Goal: Information Seeking & Learning: Learn about a topic

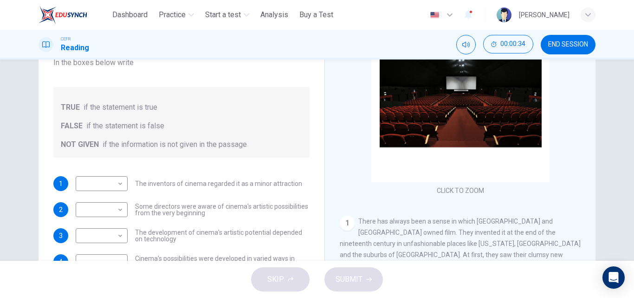
scroll to position [159, 0]
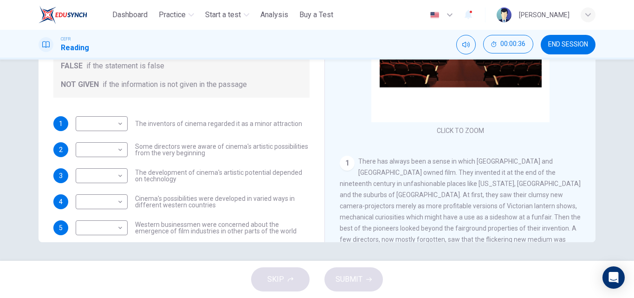
drag, startPoint x: 627, startPoint y: 230, endPoint x: 625, endPoint y: 165, distance: 65.1
click at [625, 165] on div "Questions 1 - 5 Do the following statements agree with the information given in…" at bounding box center [317, 159] width 634 height 201
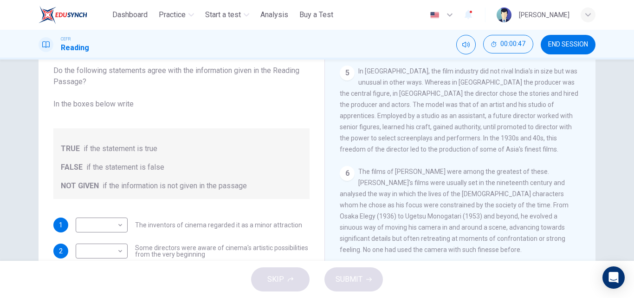
scroll to position [58, 0]
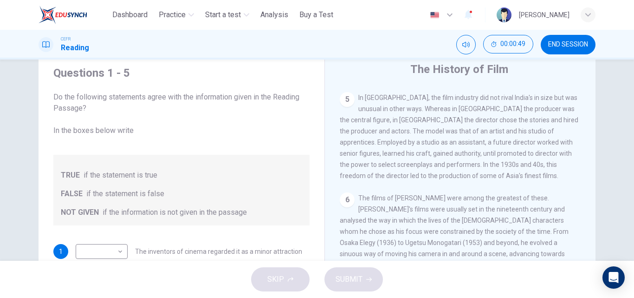
click at [627, 163] on div "Questions 1 - 5 Do the following statements agree with the information given in…" at bounding box center [317, 159] width 634 height 201
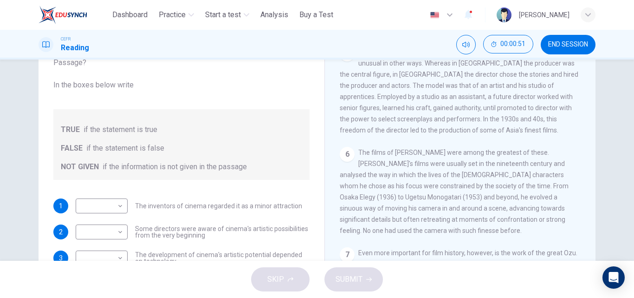
scroll to position [78, 0]
click at [586, 225] on div "CLICK TO ZOOM Click to Zoom 1 There has always been a sense in which America an…" at bounding box center [467, 181] width 254 height 282
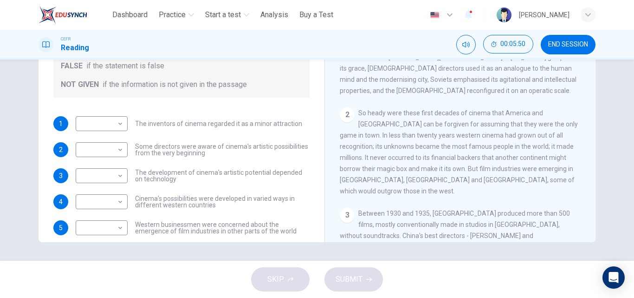
scroll to position [223, 0]
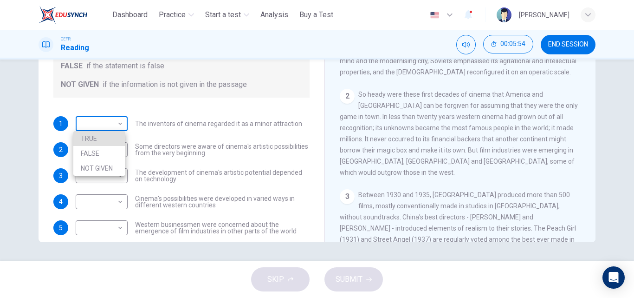
click at [111, 119] on body "This site uses cookies, as explained in our Privacy Policy . If you agree to th…" at bounding box center [317, 149] width 634 height 298
click at [108, 166] on li "NOT GIVEN" at bounding box center [99, 168] width 52 height 15
type input "*********"
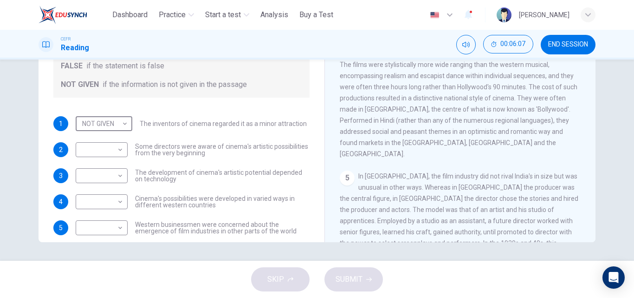
scroll to position [483, 0]
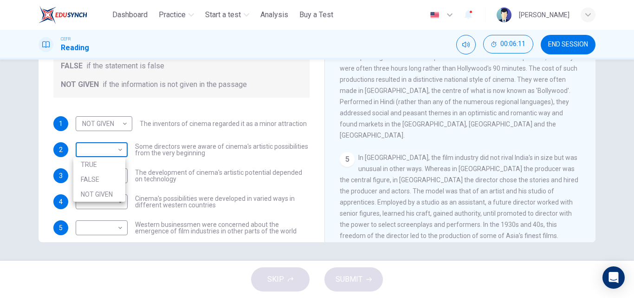
click at [103, 146] on body "This site uses cookies, as explained in our Privacy Policy . If you agree to th…" at bounding box center [317, 149] width 634 height 298
click at [99, 166] on li "TRUE" at bounding box center [99, 164] width 52 height 15
type input "****"
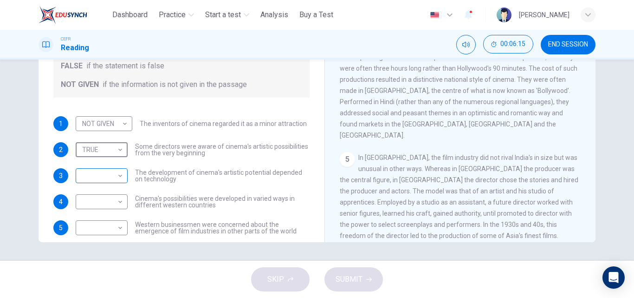
click at [101, 178] on body "This site uses cookies, as explained in our Privacy Policy . If you agree to th…" at bounding box center [317, 149] width 634 height 298
click at [100, 188] on li "TRUE" at bounding box center [99, 190] width 52 height 15
type input "****"
click at [104, 204] on body "This site uses cookies, as explained in our Privacy Policy . If you agree to th…" at bounding box center [317, 149] width 634 height 298
click at [105, 217] on li "TRUE" at bounding box center [99, 216] width 52 height 15
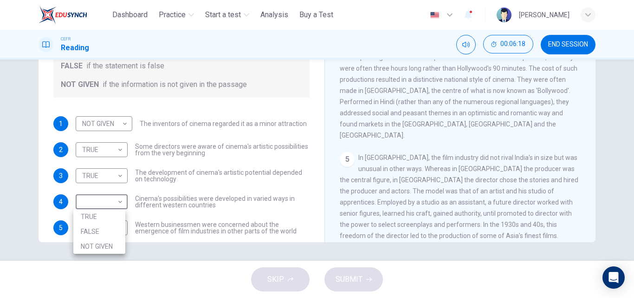
type input "****"
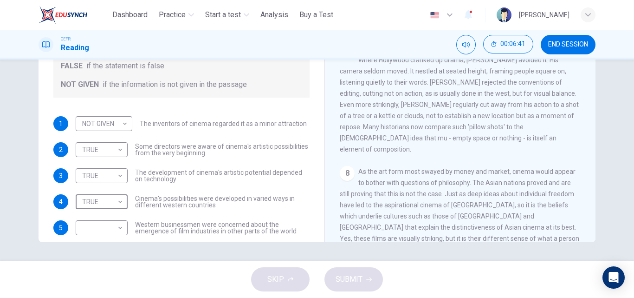
scroll to position [12, 0]
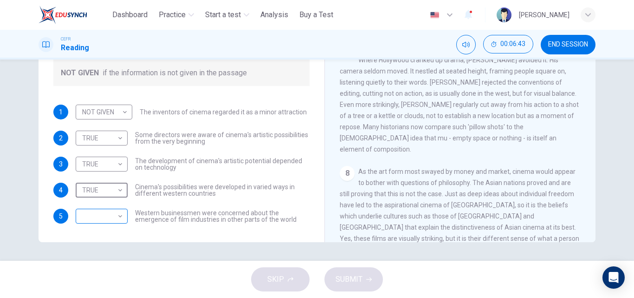
click at [119, 217] on body "This site uses cookies, as explained in our Privacy Policy . If you agree to th…" at bounding box center [317, 149] width 634 height 298
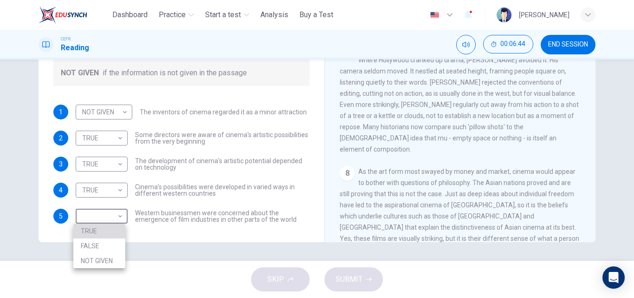
click at [97, 228] on li "TRUE" at bounding box center [99, 230] width 52 height 15
type input "****"
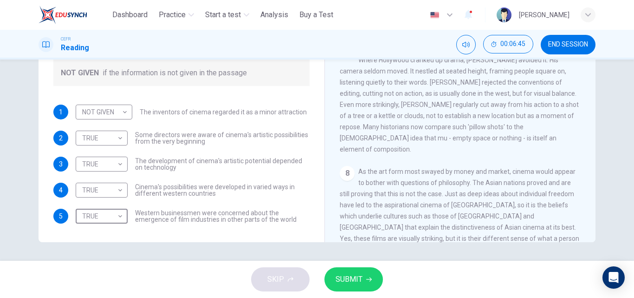
click at [347, 286] on button "SUBMIT" at bounding box center [354, 279] width 59 height 24
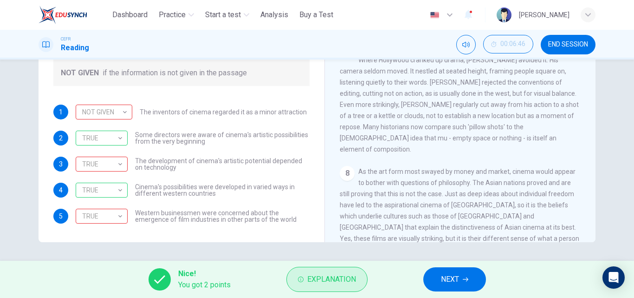
click at [357, 279] on button "Explanation" at bounding box center [327, 279] width 81 height 25
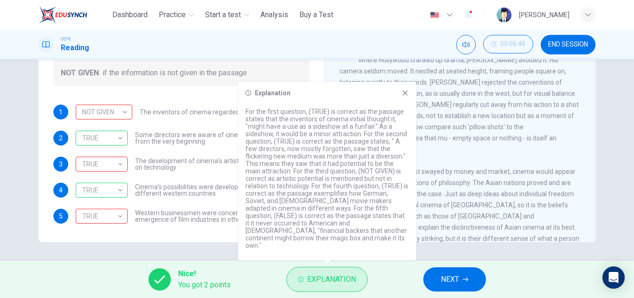
click at [357, 279] on button "Explanation" at bounding box center [327, 279] width 81 height 25
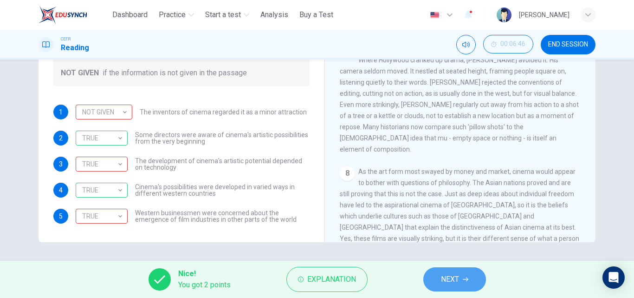
click at [456, 287] on button "NEXT" at bounding box center [455, 279] width 63 height 24
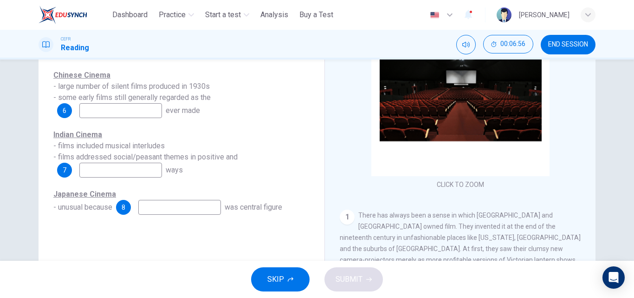
scroll to position [108, 0]
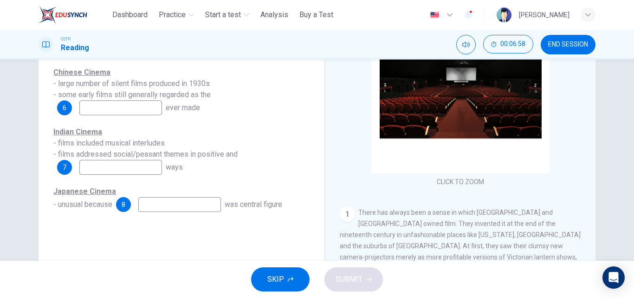
click at [119, 107] on input at bounding box center [120, 107] width 83 height 15
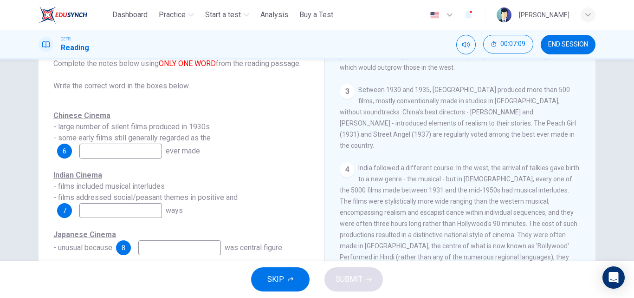
scroll to position [424, 0]
type input "****"
click at [141, 206] on input at bounding box center [120, 210] width 83 height 15
drag, startPoint x: 591, startPoint y: 178, endPoint x: 591, endPoint y: 189, distance: 11.6
click at [591, 189] on div "The History of Film CLICK TO ZOOM Click to Zoom 1 There has always been a sense…" at bounding box center [460, 182] width 271 height 338
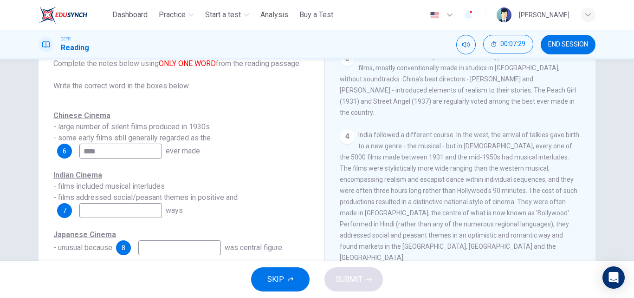
scroll to position [457, 0]
click at [127, 206] on input at bounding box center [120, 210] width 83 height 15
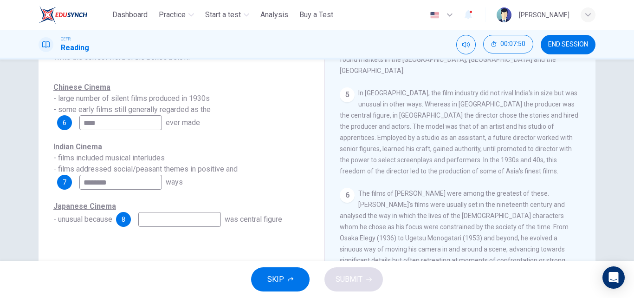
scroll to position [612, 0]
type input "********"
click at [152, 222] on input at bounding box center [179, 219] width 83 height 15
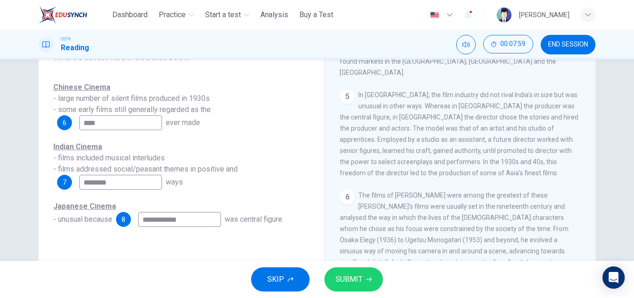
click at [158, 219] on input "**********" at bounding box center [179, 219] width 83 height 15
click at [155, 219] on input "**********" at bounding box center [179, 219] width 83 height 15
type input "**********"
click at [586, 193] on div "CLICK TO ZOOM Click to Zoom 1 There has always been a sense in which America an…" at bounding box center [467, 167] width 254 height 282
click at [200, 220] on input "**********" at bounding box center [179, 219] width 83 height 15
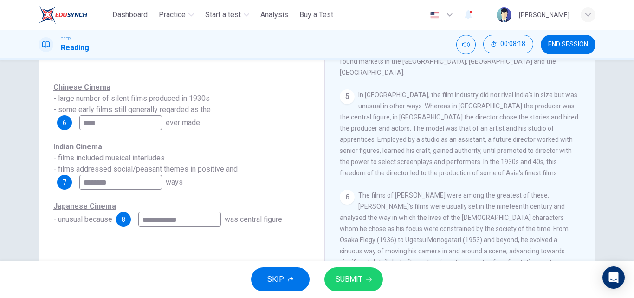
click at [200, 220] on input "**********" at bounding box center [179, 219] width 83 height 15
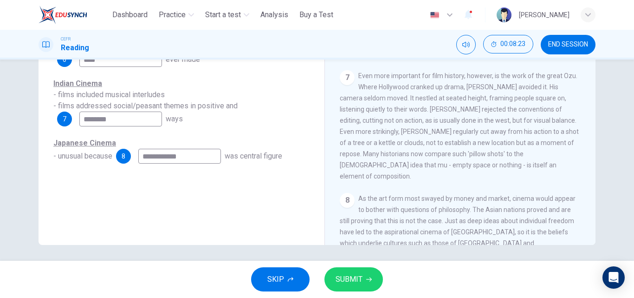
scroll to position [159, 0]
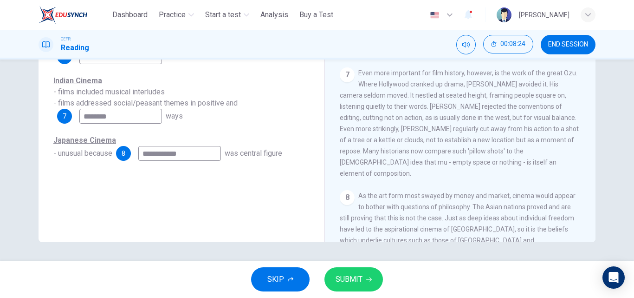
click at [358, 279] on span "SUBMIT" at bounding box center [349, 279] width 27 height 13
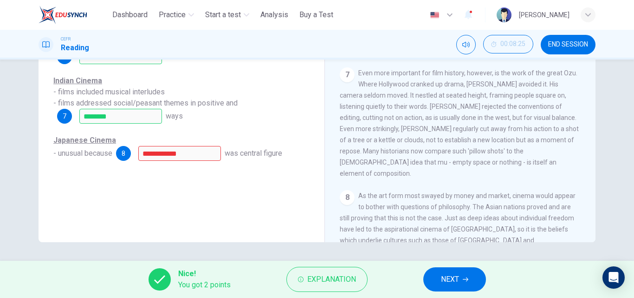
click at [224, 181] on div "**********" at bounding box center [181, 84] width 271 height 313
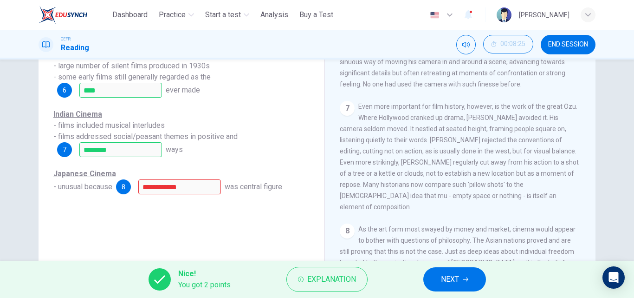
scroll to position [134, 0]
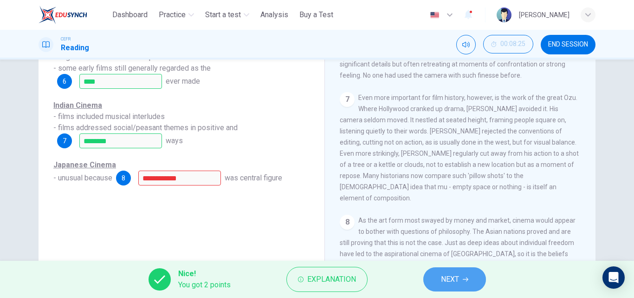
click at [448, 281] on span "NEXT" at bounding box center [450, 279] width 18 height 13
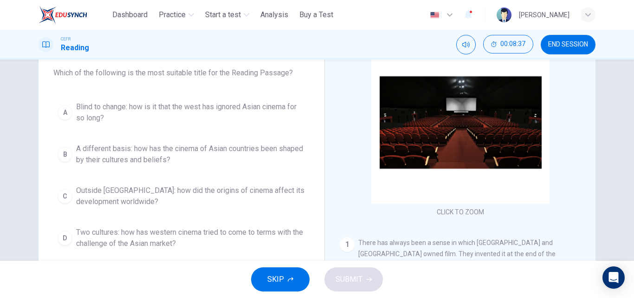
scroll to position [79, 0]
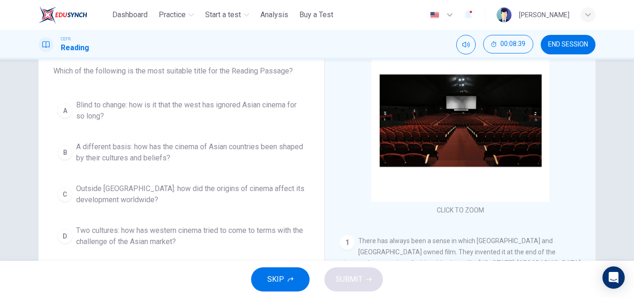
click at [72, 240] on button "D Two cultures: how has western cinema tried to come to terms with the challeng…" at bounding box center [181, 236] width 256 height 31
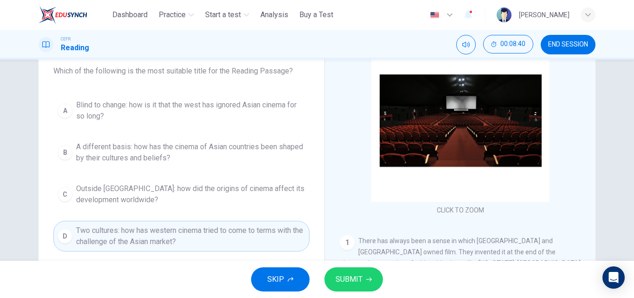
click at [365, 273] on button "SUBMIT" at bounding box center [354, 279] width 59 height 24
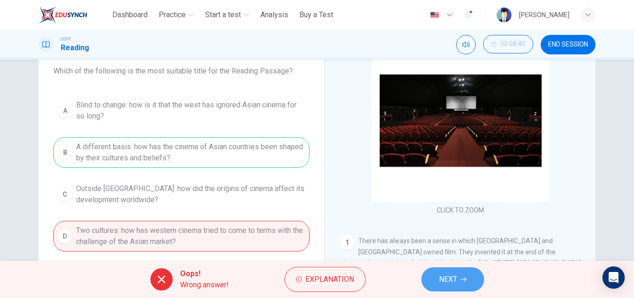
click at [456, 277] on span "NEXT" at bounding box center [448, 279] width 18 height 13
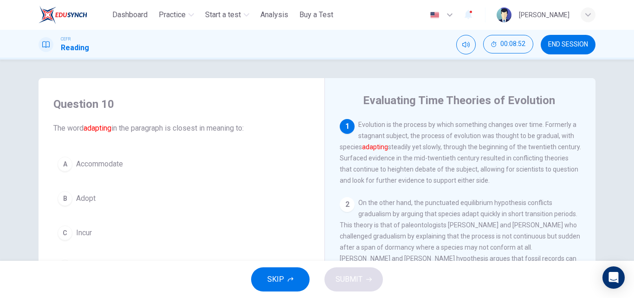
click at [91, 161] on span "Accommodate" at bounding box center [99, 163] width 47 height 11
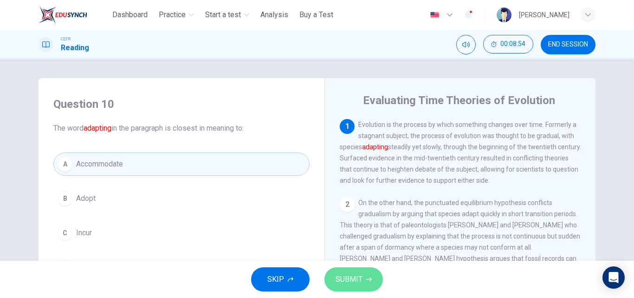
click at [351, 274] on span "SUBMIT" at bounding box center [349, 279] width 27 height 13
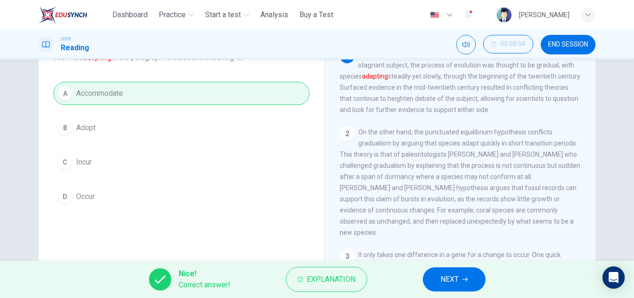
scroll to position [80, 0]
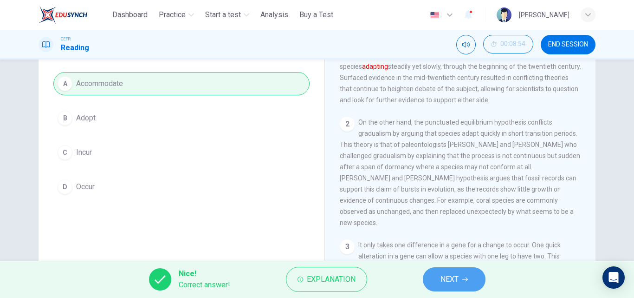
click at [443, 283] on span "NEXT" at bounding box center [450, 279] width 18 height 13
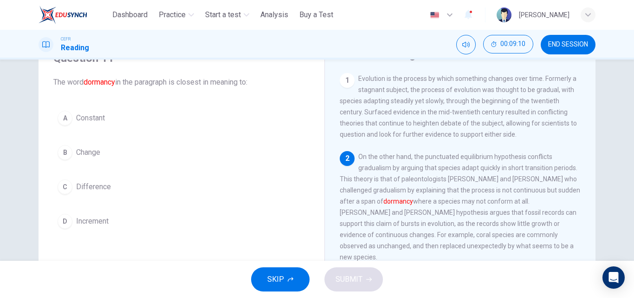
scroll to position [44, 0]
click at [89, 189] on span "Difference" at bounding box center [93, 188] width 35 height 11
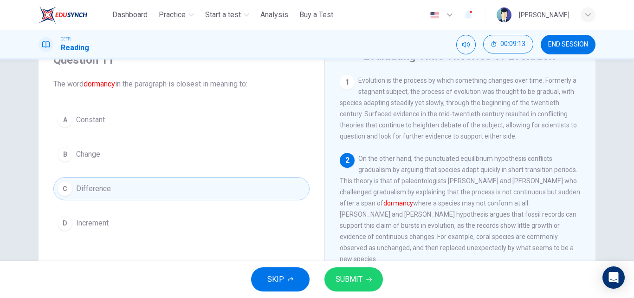
click at [352, 282] on span "SUBMIT" at bounding box center [349, 279] width 27 height 13
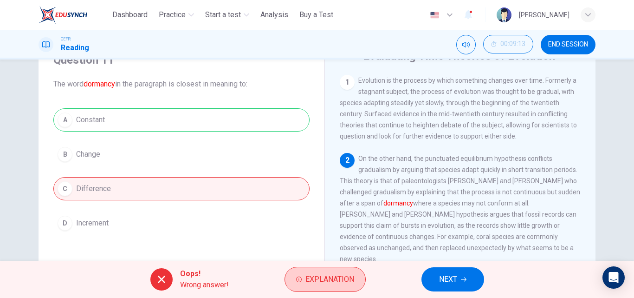
click at [303, 270] on button "Explanation" at bounding box center [325, 279] width 81 height 25
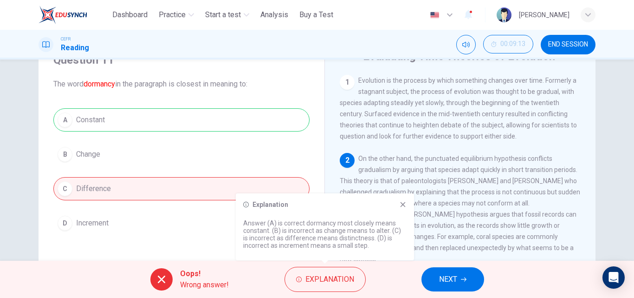
click at [439, 290] on button "NEXT" at bounding box center [453, 279] width 63 height 24
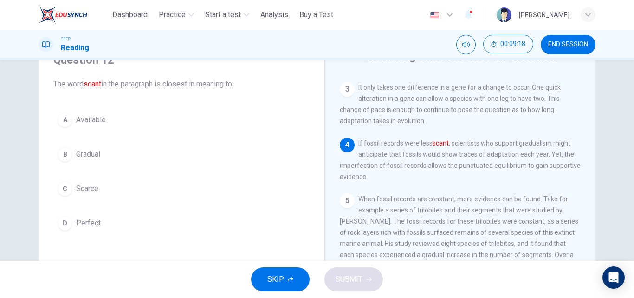
scroll to position [195, 0]
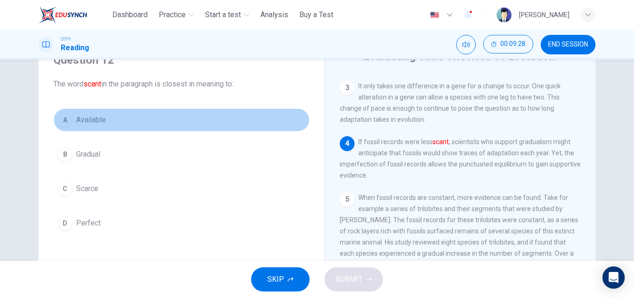
click at [73, 125] on button "A Available" at bounding box center [181, 119] width 256 height 23
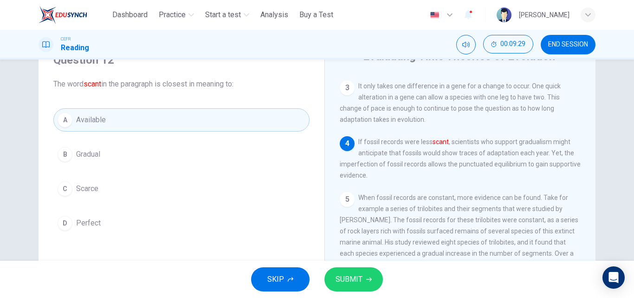
click at [353, 274] on span "SUBMIT" at bounding box center [349, 279] width 27 height 13
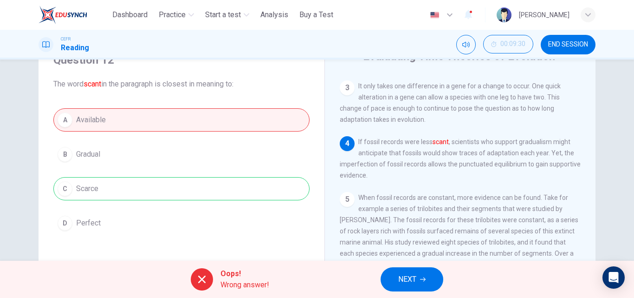
click at [182, 192] on div "A Available B Gradual C Scarce D Perfect" at bounding box center [181, 171] width 256 height 126
click at [237, 276] on span "Oops!" at bounding box center [245, 273] width 49 height 11
click at [220, 188] on div "A Available B Gradual C Scarce D Perfect" at bounding box center [181, 171] width 256 height 126
click at [430, 278] on button "NEXT" at bounding box center [412, 279] width 63 height 24
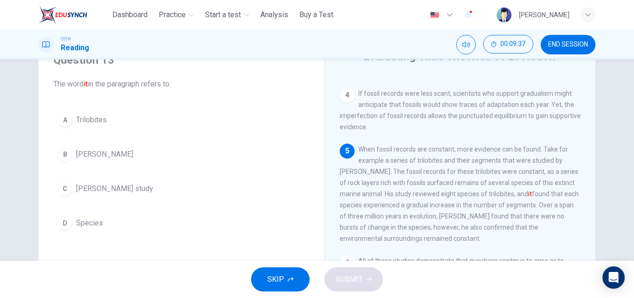
scroll to position [248, 0]
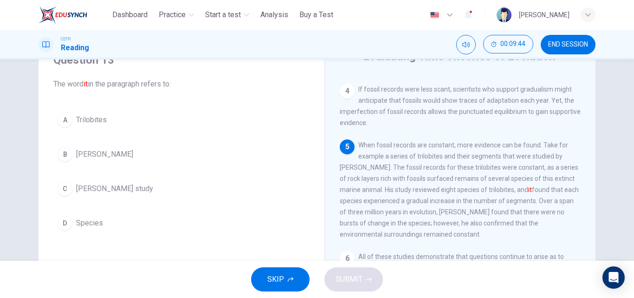
click at [106, 162] on button "B [PERSON_NAME]" at bounding box center [181, 154] width 256 height 23
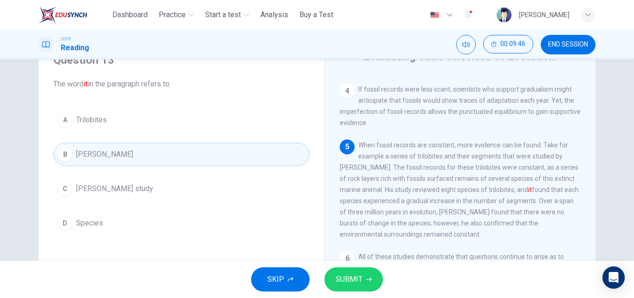
click at [350, 279] on span "SUBMIT" at bounding box center [349, 279] width 27 height 13
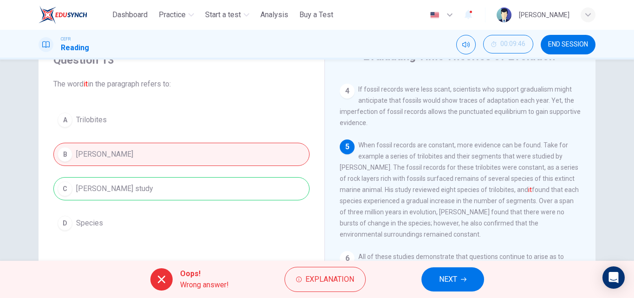
click at [162, 184] on div "A Trilobites B [PERSON_NAME] C [PERSON_NAME] study D Species" at bounding box center [181, 171] width 256 height 126
click at [466, 285] on button "NEXT" at bounding box center [453, 279] width 63 height 24
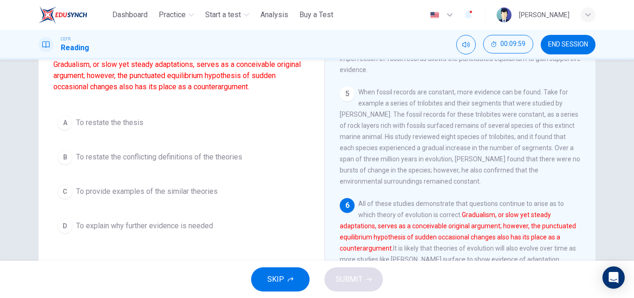
scroll to position [94, 0]
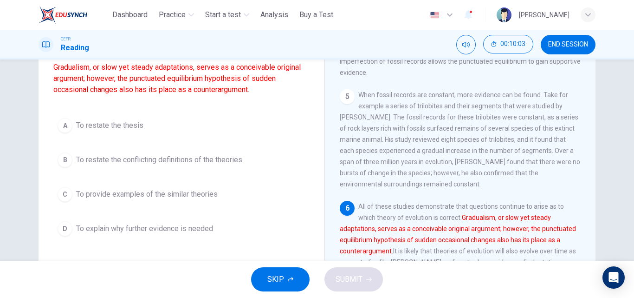
click at [107, 227] on span "To explain why further evidence is needed" at bounding box center [144, 228] width 137 height 11
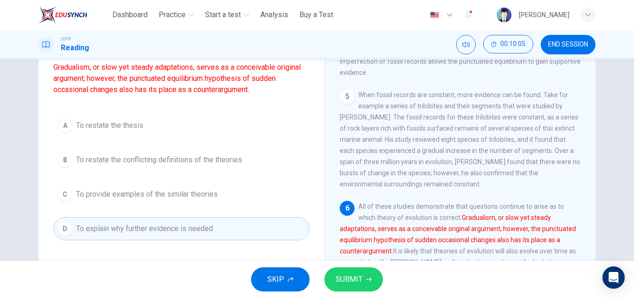
click at [371, 280] on button "SUBMIT" at bounding box center [354, 279] width 59 height 24
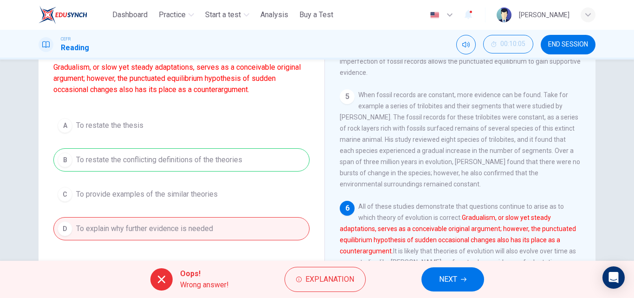
click at [215, 161] on div "A To restate the thesis B To restate the conflicting definitions of the theorie…" at bounding box center [181, 177] width 256 height 126
click at [461, 291] on button "NEXT" at bounding box center [453, 279] width 63 height 24
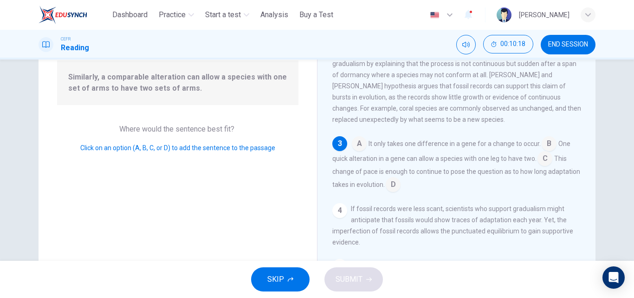
scroll to position [95, 0]
click at [544, 165] on input at bounding box center [545, 158] width 15 height 15
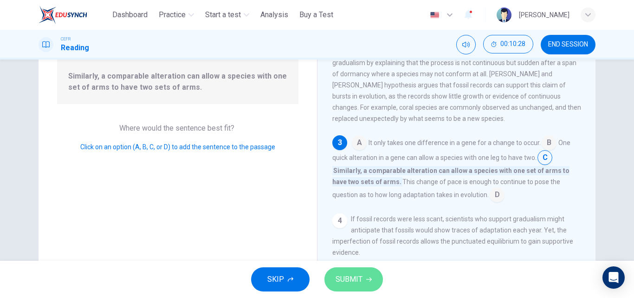
click at [332, 284] on button "SUBMIT" at bounding box center [354, 279] width 59 height 24
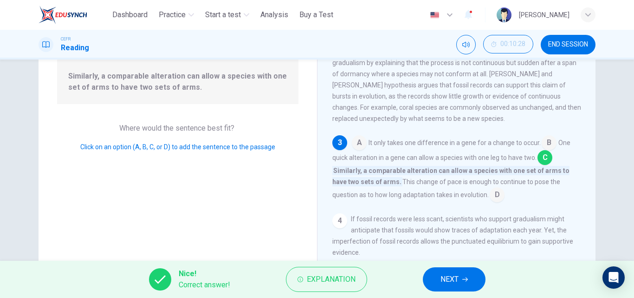
click at [490, 203] on input at bounding box center [497, 195] width 15 height 15
click at [464, 277] on icon "button" at bounding box center [466, 279] width 6 height 6
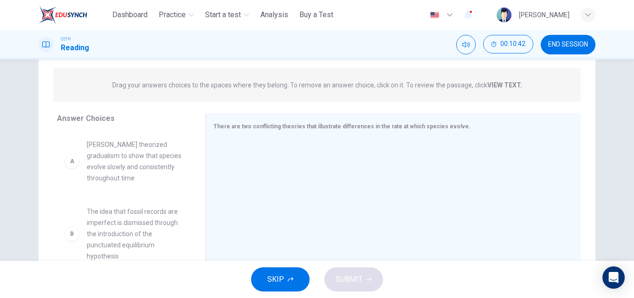
scroll to position [110, 0]
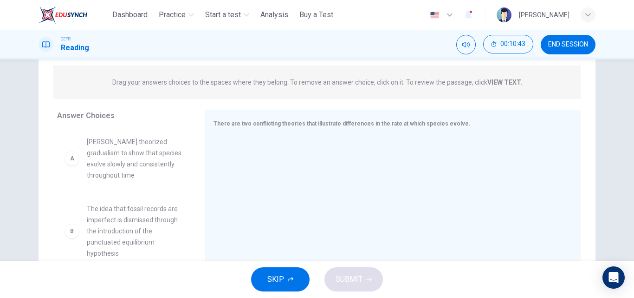
click at [491, 80] on strong "VIEW TEXT." at bounding box center [505, 81] width 35 height 7
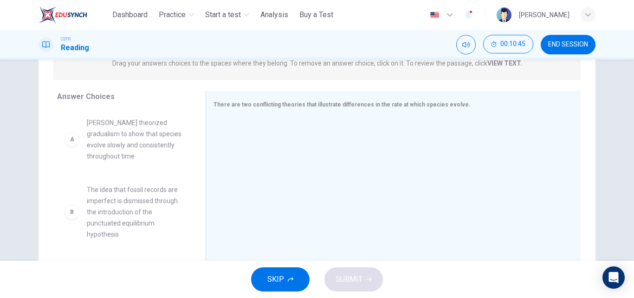
scroll to position [134, 0]
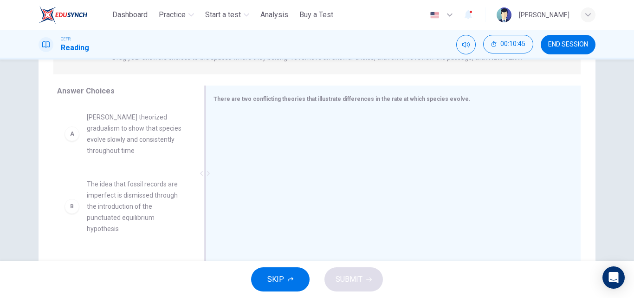
click at [267, 222] on div at bounding box center [390, 174] width 352 height 124
drag, startPoint x: 434, startPoint y: 96, endPoint x: 443, endPoint y: 106, distance: 13.5
click at [438, 104] on div "There are two conflicting theories that illustrate differences in the rate at w…" at bounding box center [388, 99] width 349 height 12
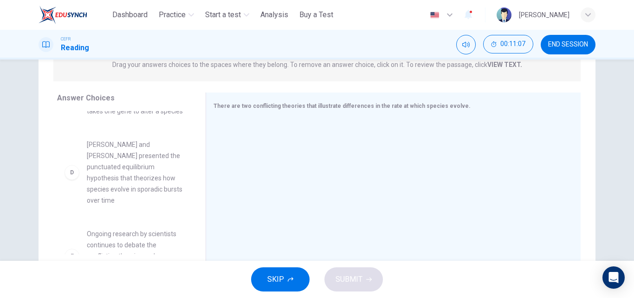
scroll to position [196, 0]
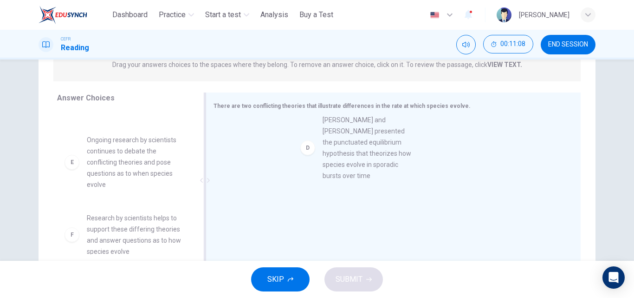
drag, startPoint x: 109, startPoint y: 175, endPoint x: 359, endPoint y: 142, distance: 252.5
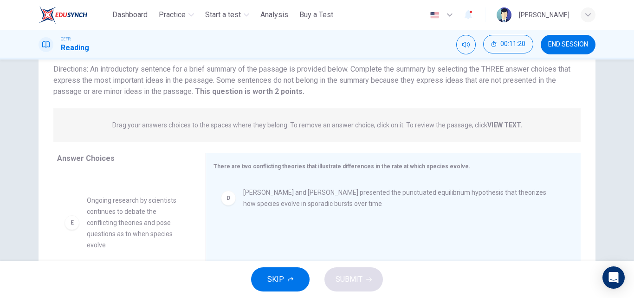
scroll to position [66, 0]
click at [493, 126] on strong "VIEW TEXT." at bounding box center [505, 125] width 35 height 7
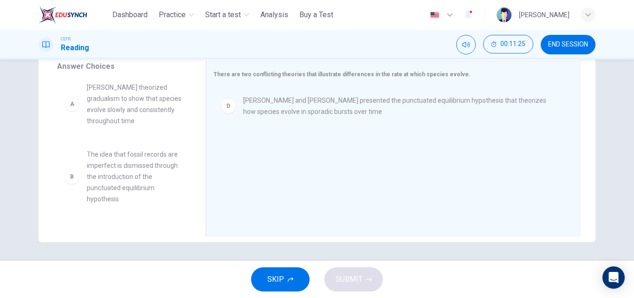
scroll to position [0, 0]
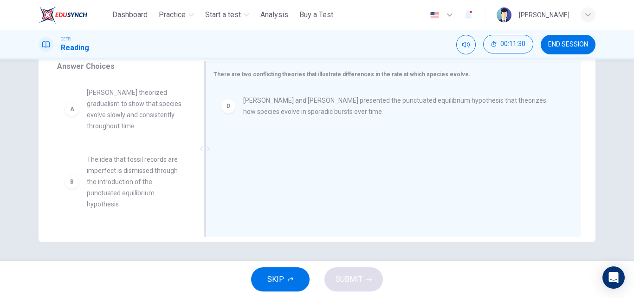
drag, startPoint x: 199, startPoint y: 96, endPoint x: 197, endPoint y: 130, distance: 33.9
click at [199, 130] on div at bounding box center [205, 149] width 12 height 176
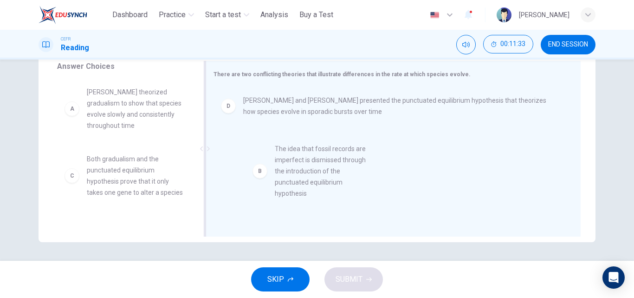
drag, startPoint x: 111, startPoint y: 190, endPoint x: 301, endPoint y: 176, distance: 190.4
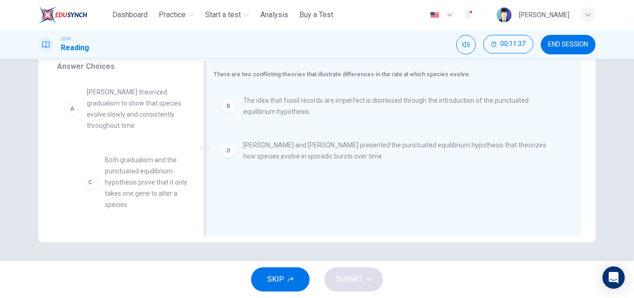
scroll to position [1, 0]
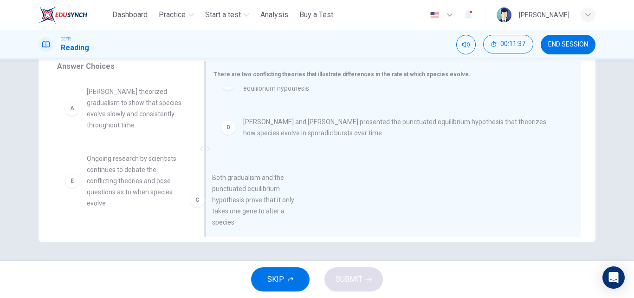
drag, startPoint x: 129, startPoint y: 176, endPoint x: 298, endPoint y: 196, distance: 170.7
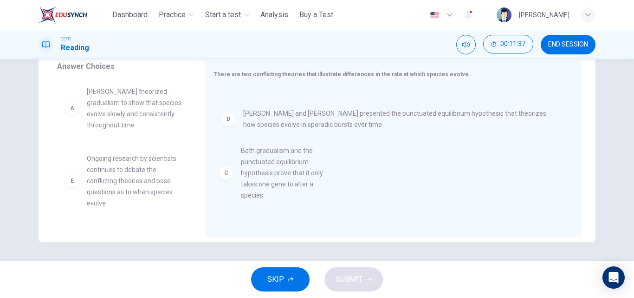
scroll to position [2, 0]
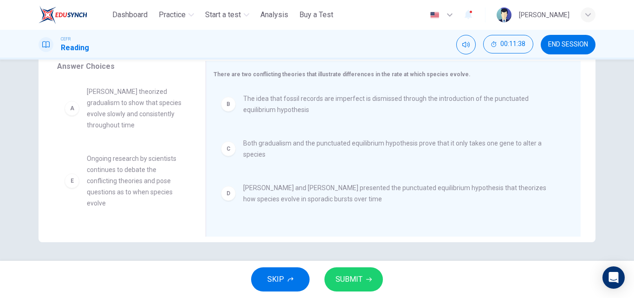
click at [357, 280] on span "SUBMIT" at bounding box center [349, 279] width 27 height 13
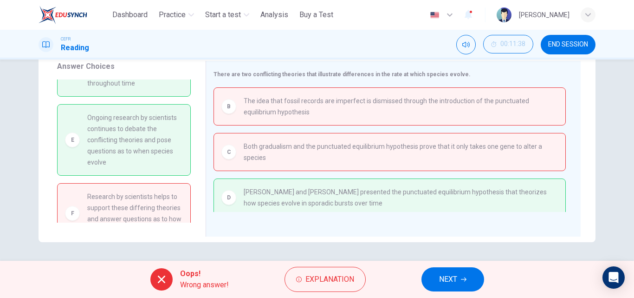
scroll to position [0, 0]
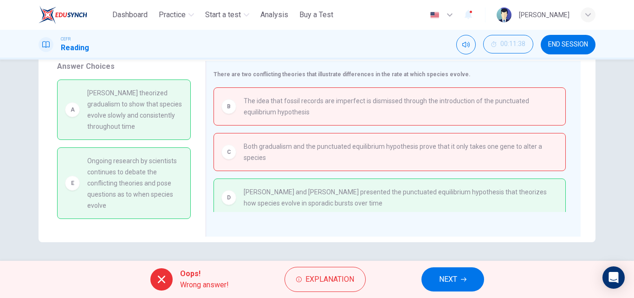
click at [458, 285] on button "NEXT" at bounding box center [453, 279] width 63 height 24
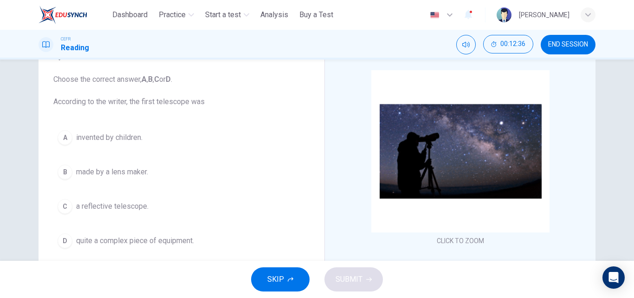
scroll to position [56, 0]
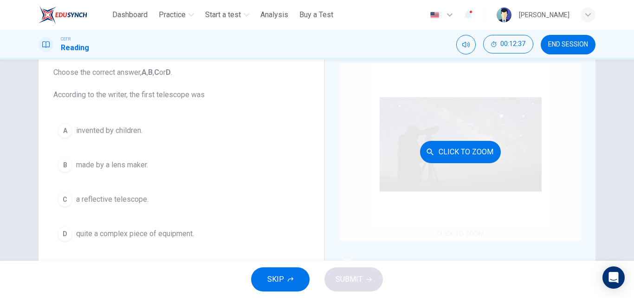
click at [428, 164] on div "Click to Zoom" at bounding box center [460, 151] width 241 height 177
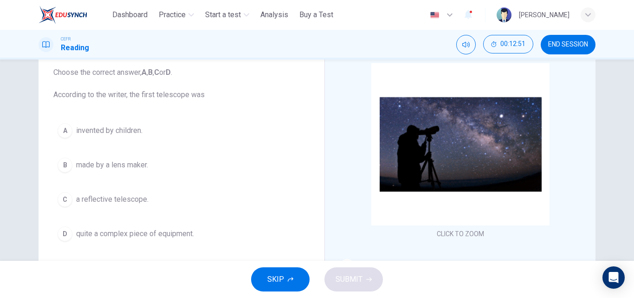
click at [592, 117] on div "Looking in the Telescope CLICK TO ZOOM Click to Zoom 1 A story is told that aro…" at bounding box center [460, 191] width 271 height 338
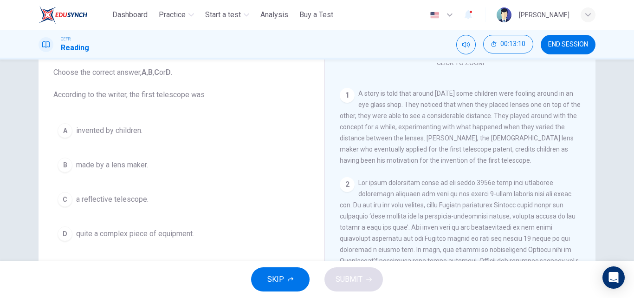
scroll to position [173, 0]
click at [93, 134] on span "invented by children." at bounding box center [109, 130] width 66 height 11
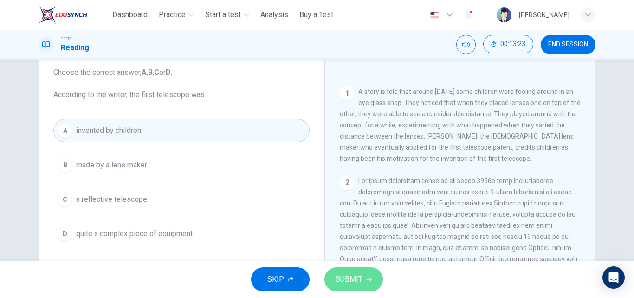
click at [339, 281] on span "SUBMIT" at bounding box center [349, 279] width 27 height 13
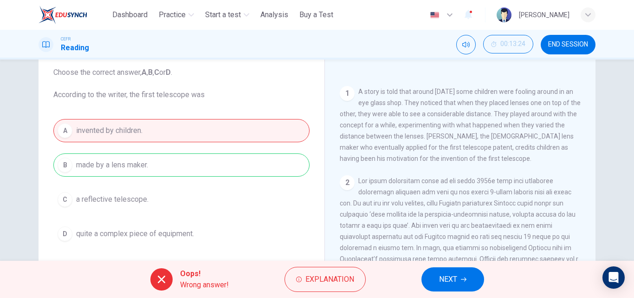
click at [130, 171] on div "A invented by children. B made by a lens maker. C a reflective telescope. D qui…" at bounding box center [181, 182] width 256 height 126
click at [469, 271] on button "NEXT" at bounding box center [453, 279] width 63 height 24
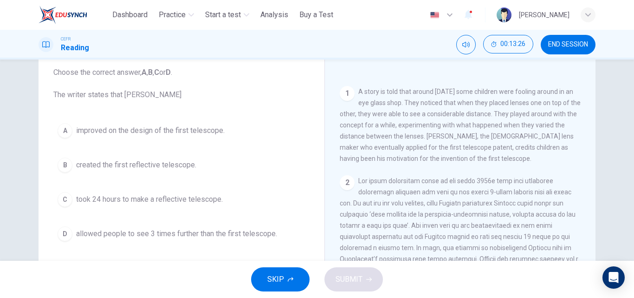
drag, startPoint x: 585, startPoint y: 136, endPoint x: 585, endPoint y: 145, distance: 8.8
click at [585, 145] on div "CLICK TO ZOOM Click to Zoom 1 A story is told that around [DATE] some children …" at bounding box center [467, 204] width 254 height 282
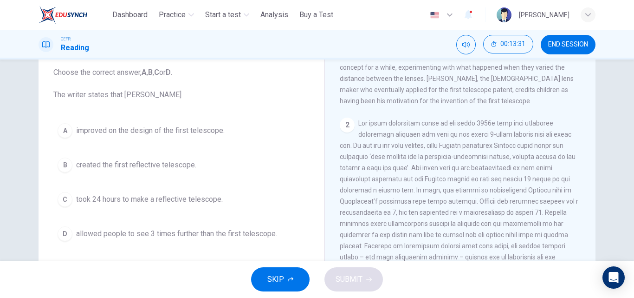
scroll to position [232, 0]
click at [105, 131] on span "improved on the design of the first telescope." at bounding box center [150, 130] width 149 height 11
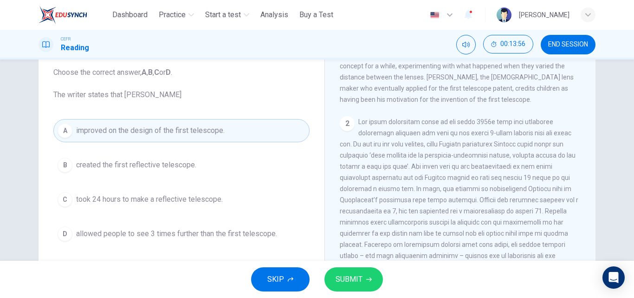
click at [346, 284] on span "SUBMIT" at bounding box center [349, 279] width 27 height 13
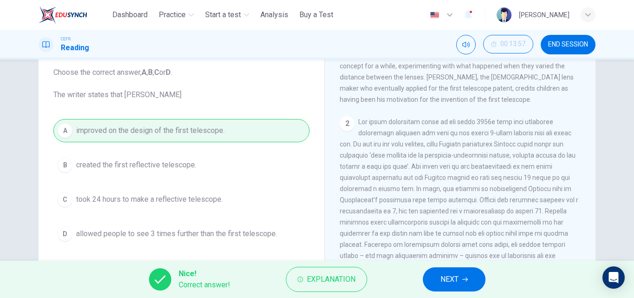
click at [437, 280] on button "NEXT" at bounding box center [454, 279] width 63 height 24
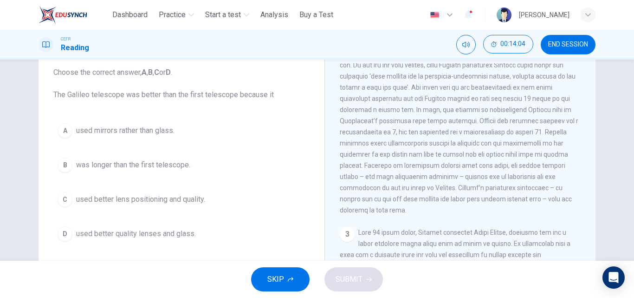
scroll to position [313, 0]
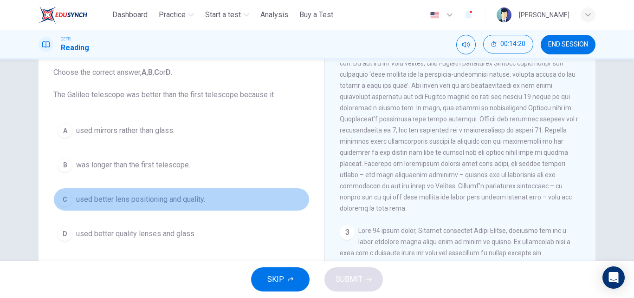
click at [153, 199] on span "used better lens positioning and quality." at bounding box center [140, 199] width 129 height 11
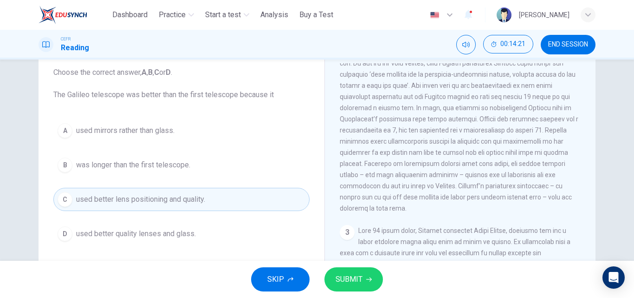
click at [359, 281] on span "SUBMIT" at bounding box center [349, 279] width 27 height 13
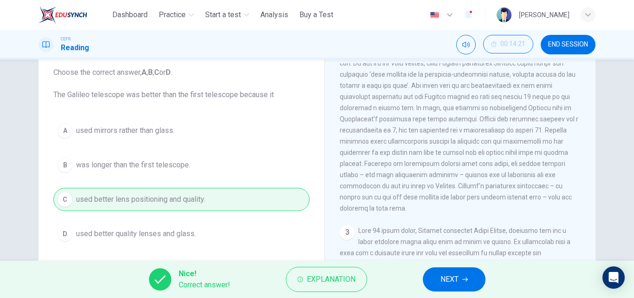
scroll to position [300, 0]
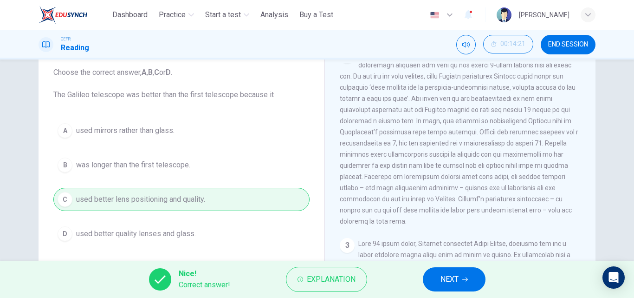
click at [446, 279] on span "NEXT" at bounding box center [450, 279] width 18 height 13
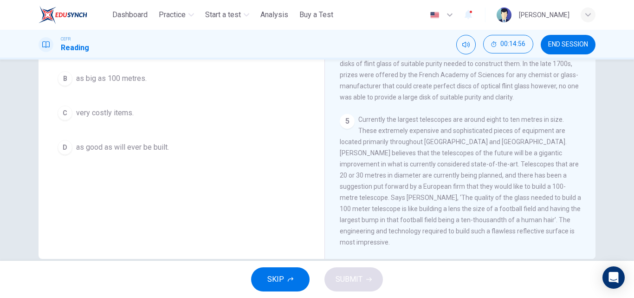
scroll to position [148, 0]
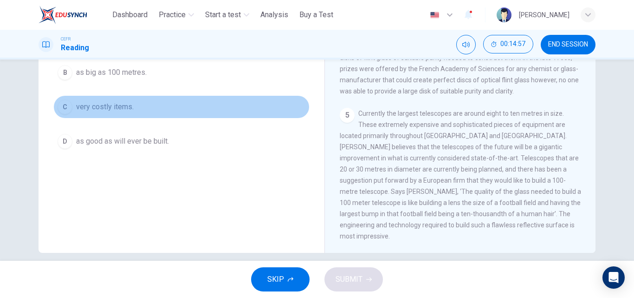
click at [78, 111] on span "very costly items." at bounding box center [105, 106] width 58 height 11
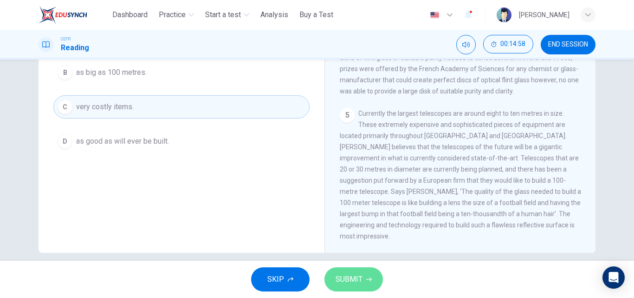
click at [362, 276] on span "SUBMIT" at bounding box center [349, 279] width 27 height 13
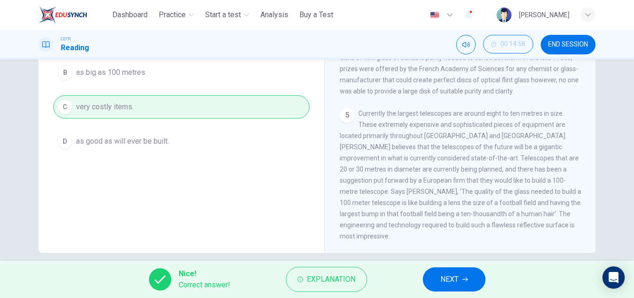
click at [472, 281] on button "NEXT" at bounding box center [454, 279] width 63 height 24
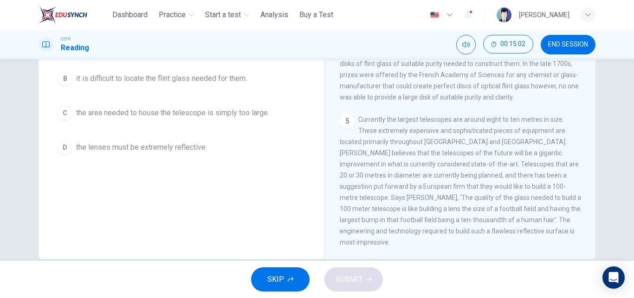
scroll to position [145, 0]
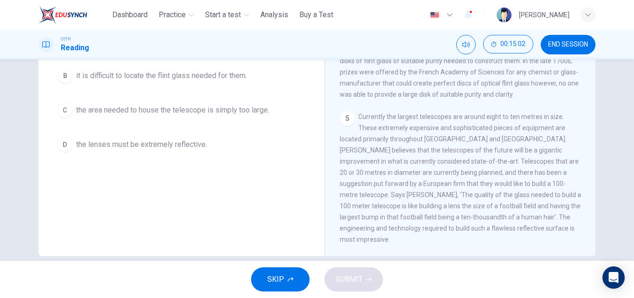
click at [629, 168] on div "Question 21 Choose the correct answer, A , B , C or D . Large, powerful telesco…" at bounding box center [317, 159] width 634 height 201
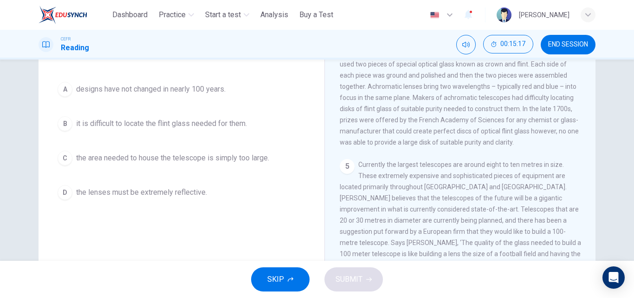
scroll to position [101, 0]
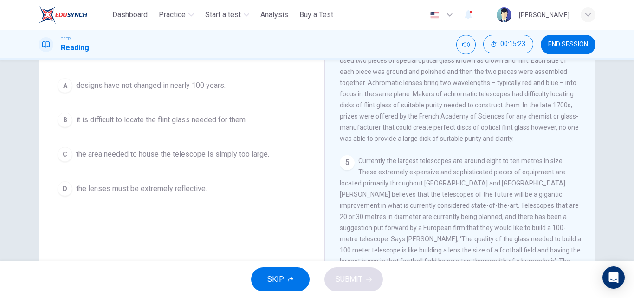
drag, startPoint x: 586, startPoint y: 223, endPoint x: 586, endPoint y: 228, distance: 5.1
click at [586, 228] on div "CLICK TO ZOOM Click to Zoom 1 A story is told that around [DATE] some children …" at bounding box center [467, 159] width 254 height 282
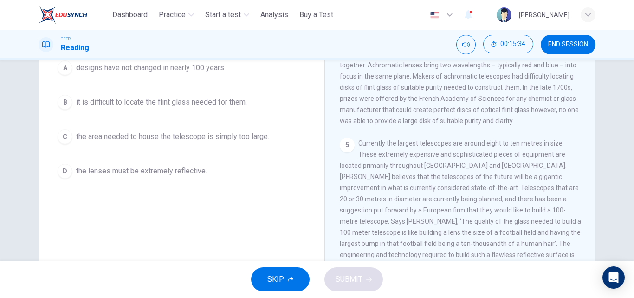
scroll to position [117, 0]
click at [168, 136] on span "the area needed to house the telescope is simply too large." at bounding box center [172, 137] width 193 height 11
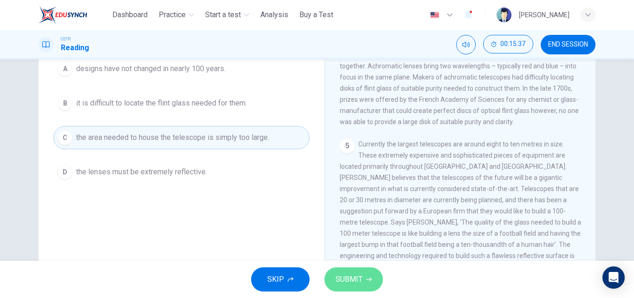
click at [361, 286] on button "SUBMIT" at bounding box center [354, 279] width 59 height 24
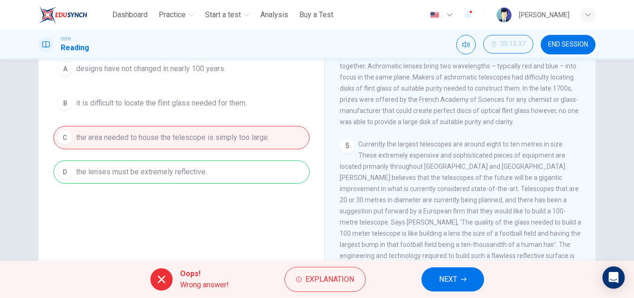
click at [159, 167] on div "A designs have not changed in nearly 100 years. B it is difficult to locate the…" at bounding box center [181, 120] width 256 height 126
drag, startPoint x: 582, startPoint y: 223, endPoint x: 580, endPoint y: 242, distance: 19.2
click at [580, 240] on div "CLICK TO ZOOM Click to Zoom 1 A story is told that around [DATE] some children …" at bounding box center [467, 142] width 254 height 282
click at [306, 280] on button "Explanation" at bounding box center [325, 279] width 81 height 25
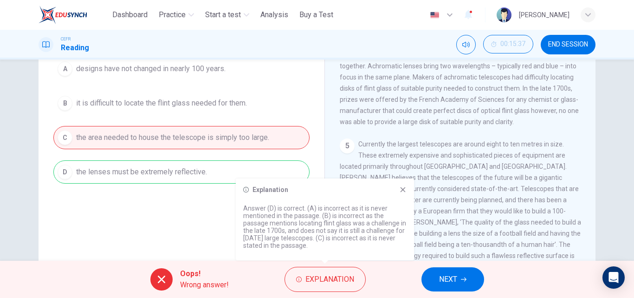
drag, startPoint x: 367, startPoint y: 233, endPoint x: 368, endPoint y: 217, distance: 16.3
click at [368, 217] on p "Answer (D) is correct. (A) is incorrect as it is never mentioned in the passage…" at bounding box center [324, 226] width 163 height 45
click at [400, 191] on icon at bounding box center [402, 189] width 7 height 7
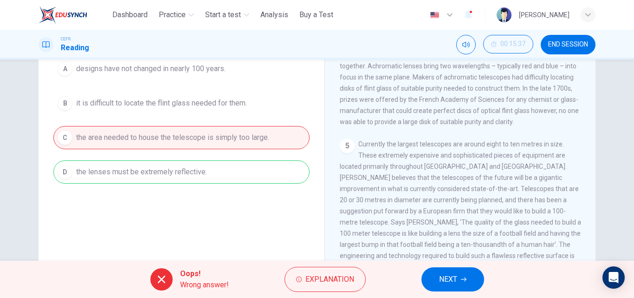
click at [454, 270] on button "NEXT" at bounding box center [453, 279] width 63 height 24
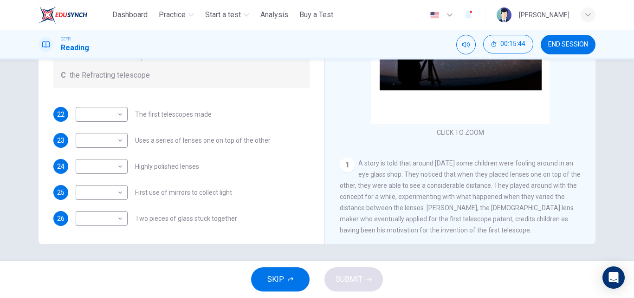
scroll to position [159, 0]
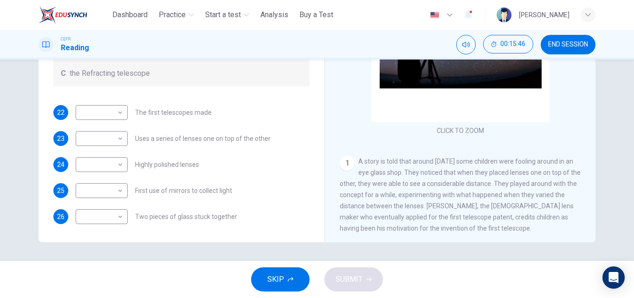
drag, startPoint x: 584, startPoint y: 157, endPoint x: 585, endPoint y: 164, distance: 7.0
click at [585, 164] on div "CLICK TO ZOOM Click to Zoom 1 A story is told that around [DATE] some children …" at bounding box center [467, 101] width 254 height 282
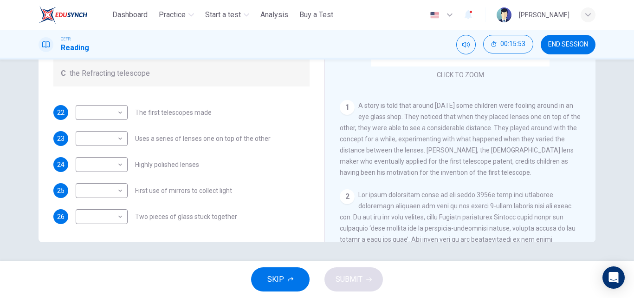
scroll to position [74, 0]
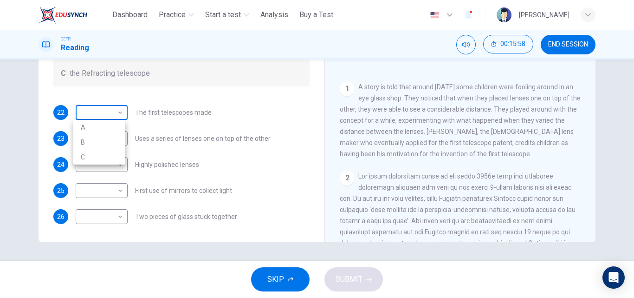
click at [95, 113] on body "This site uses cookies, as explained in our Privacy Policy . If you agree to th…" at bounding box center [317, 149] width 634 height 298
click at [95, 113] on div at bounding box center [317, 149] width 634 height 298
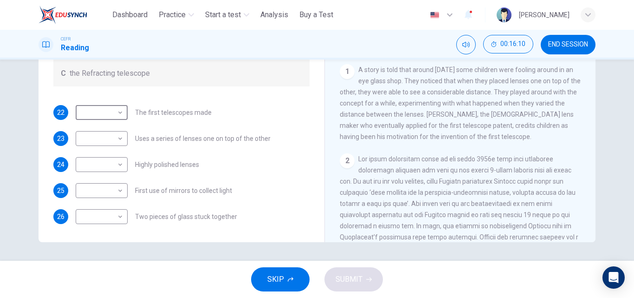
scroll to position [93, 0]
click at [103, 113] on body "This site uses cookies, as explained in our Privacy Policy . If you agree to th…" at bounding box center [317, 149] width 634 height 298
drag, startPoint x: 634, startPoint y: 201, endPoint x: 634, endPoint y: 167, distance: 33.9
click at [634, 168] on div at bounding box center [317, 149] width 634 height 298
click at [81, 121] on body "This site uses cookies, as explained in our Privacy Policy . If you agree to th…" at bounding box center [317, 149] width 634 height 298
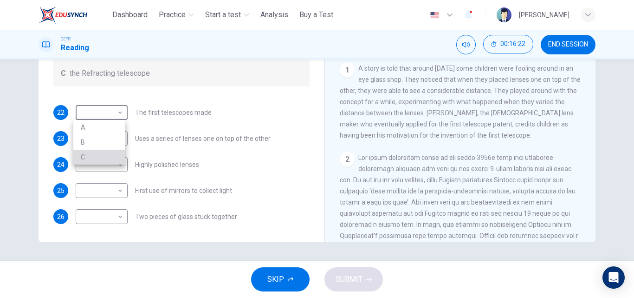
click at [87, 156] on li "C" at bounding box center [99, 157] width 52 height 15
type input "*"
click at [122, 136] on body "This site uses cookies, as explained in our Privacy Policy . If you agree to th…" at bounding box center [317, 149] width 634 height 298
drag, startPoint x: 590, startPoint y: 65, endPoint x: 590, endPoint y: 78, distance: 13.0
click at [590, 78] on div at bounding box center [317, 149] width 634 height 298
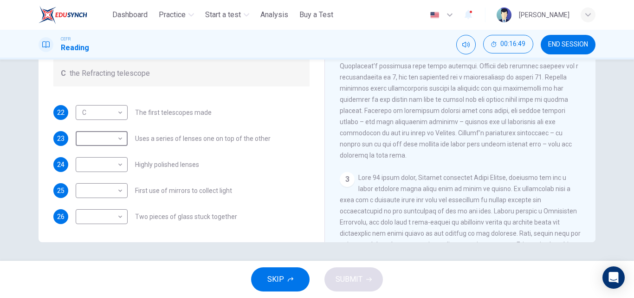
scroll to position [264, 0]
click at [106, 137] on body "This site uses cookies, as explained in our Privacy Policy . If you agree to th…" at bounding box center [317, 149] width 634 height 298
click at [95, 185] on li "C" at bounding box center [99, 183] width 52 height 15
type input "*"
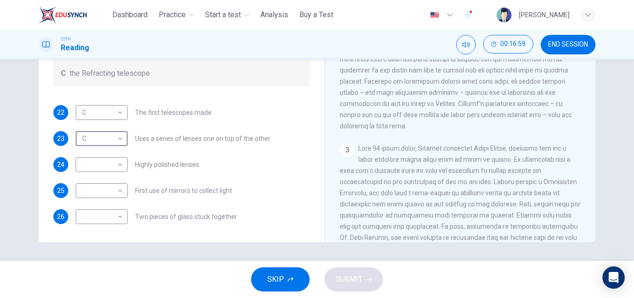
scroll to position [300, 0]
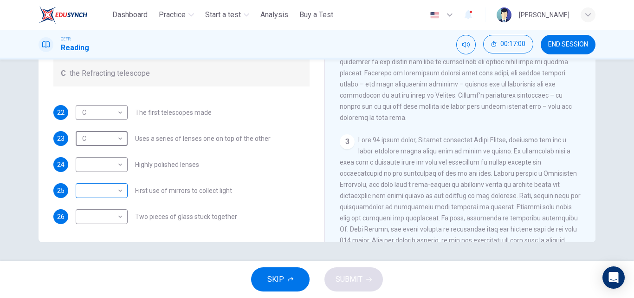
click at [87, 189] on body "This site uses cookies, as explained in our Privacy Policy . If you agree to th…" at bounding box center [317, 149] width 634 height 298
drag, startPoint x: 634, startPoint y: 189, endPoint x: 634, endPoint y: 156, distance: 33.0
click at [634, 156] on div at bounding box center [317, 149] width 634 height 298
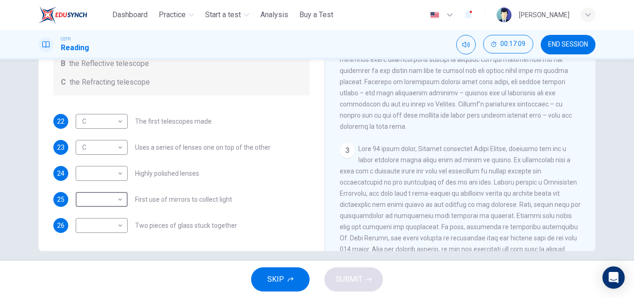
scroll to position [155, 0]
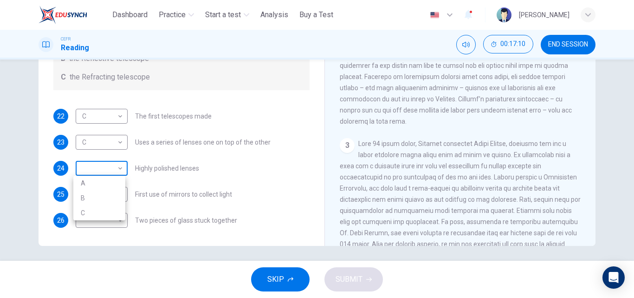
click at [100, 166] on body "This site uses cookies, as explained in our Privacy Policy . If you agree to th…" at bounding box center [317, 149] width 634 height 298
click at [81, 199] on li "B" at bounding box center [99, 197] width 52 height 15
type input "*"
click at [111, 197] on body "This site uses cookies, as explained in our Privacy Policy . If you agree to th…" at bounding box center [317, 149] width 634 height 298
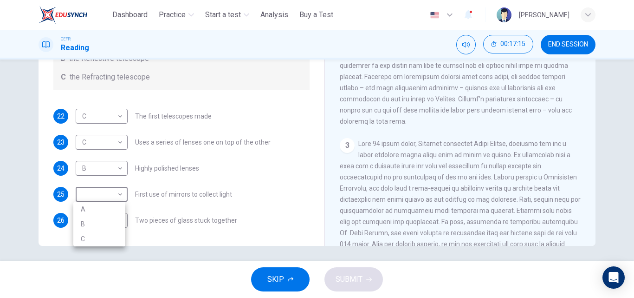
click at [114, 223] on li "B" at bounding box center [99, 223] width 52 height 15
type input "*"
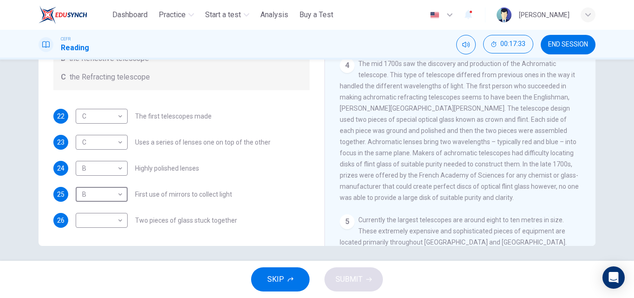
scroll to position [568, 0]
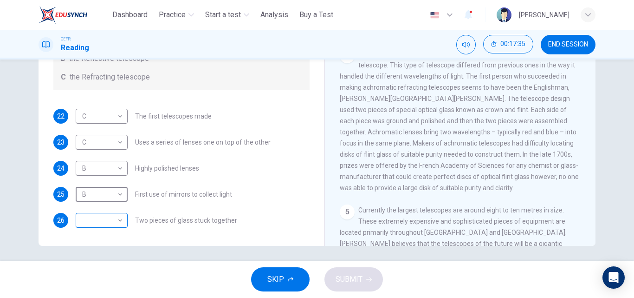
click at [93, 223] on body "This site uses cookies, as explained in our Privacy Policy . If you agree to th…" at bounding box center [317, 149] width 634 height 298
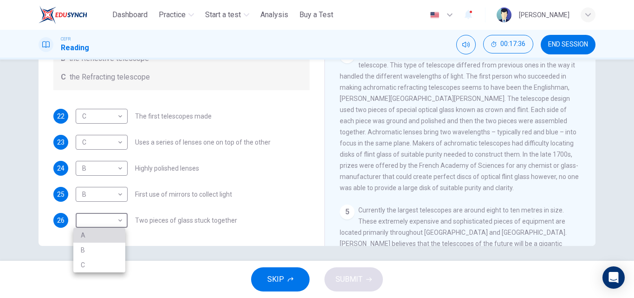
click at [93, 233] on li "A" at bounding box center [99, 235] width 52 height 15
type input "*"
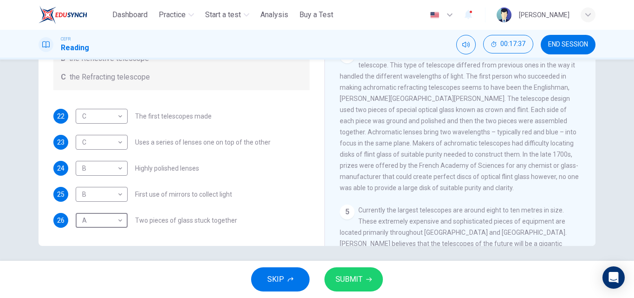
click at [348, 278] on span "SUBMIT" at bounding box center [349, 279] width 27 height 13
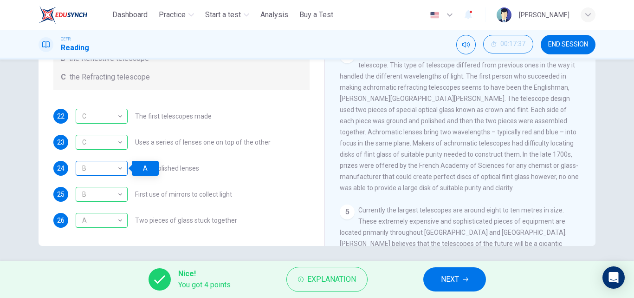
click at [107, 169] on div "B" at bounding box center [100, 168] width 49 height 26
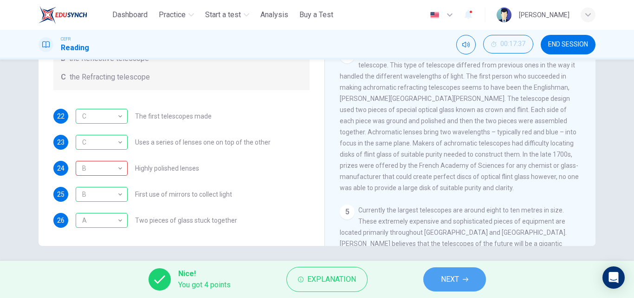
click at [455, 282] on span "NEXT" at bounding box center [450, 279] width 18 height 13
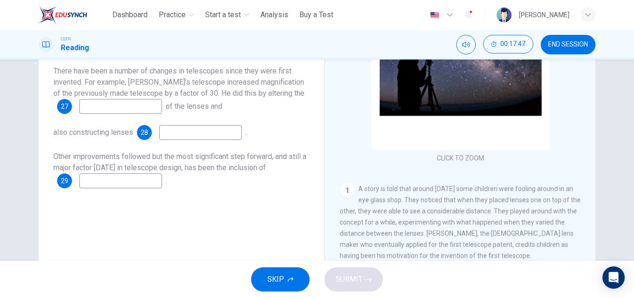
scroll to position [132, 0]
click at [135, 107] on input at bounding box center [120, 105] width 83 height 15
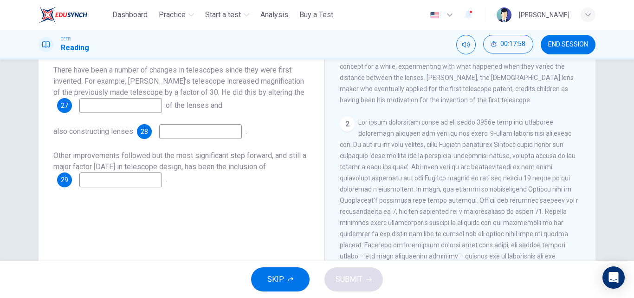
scroll to position [158, 0]
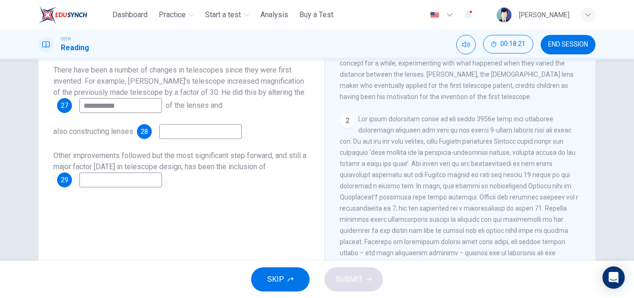
type input "**********"
click at [227, 133] on input at bounding box center [200, 131] width 83 height 15
type input "********"
click at [131, 180] on input at bounding box center [120, 179] width 83 height 15
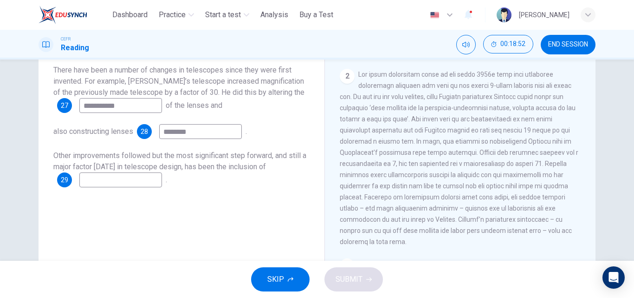
scroll to position [201, 0]
drag, startPoint x: 584, startPoint y: 119, endPoint x: 586, endPoint y: 130, distance: 11.4
click at [586, 130] on div "CLICK TO ZOOM Click to Zoom 1 A story is told that around [DATE] some children …" at bounding box center [467, 128] width 254 height 282
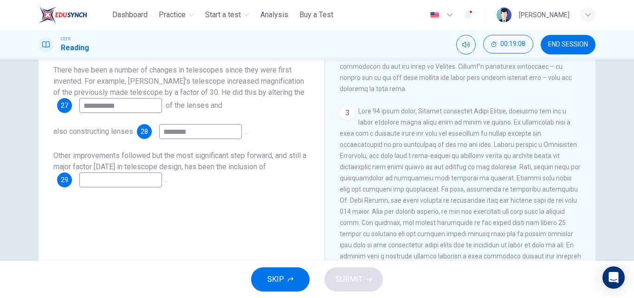
scroll to position [358, 0]
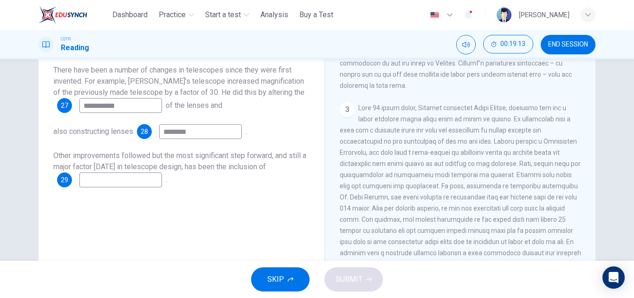
click at [130, 179] on input at bounding box center [120, 179] width 83 height 15
type input "*******"
click at [361, 281] on span "SUBMIT" at bounding box center [349, 279] width 27 height 13
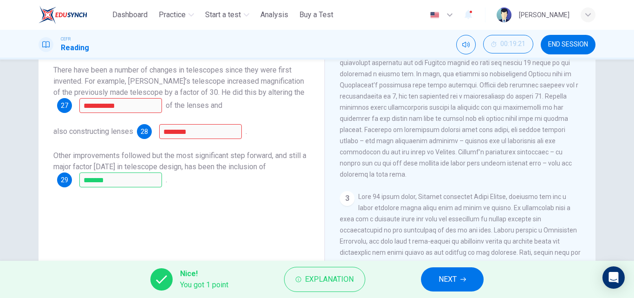
scroll to position [271, 0]
click at [441, 275] on span "NEXT" at bounding box center [448, 279] width 18 height 13
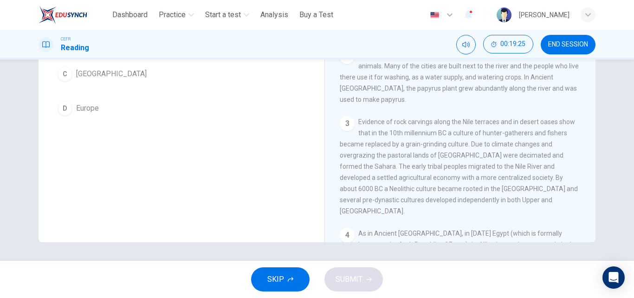
scroll to position [0, 0]
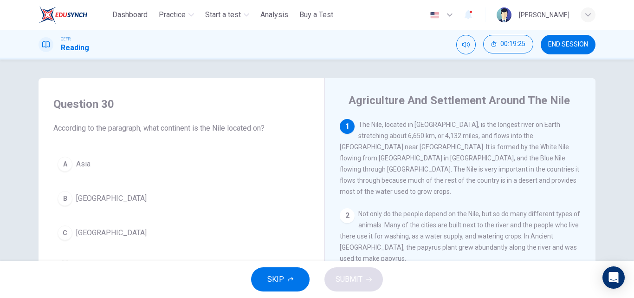
click at [566, 48] on span "END SESSION" at bounding box center [568, 44] width 40 height 7
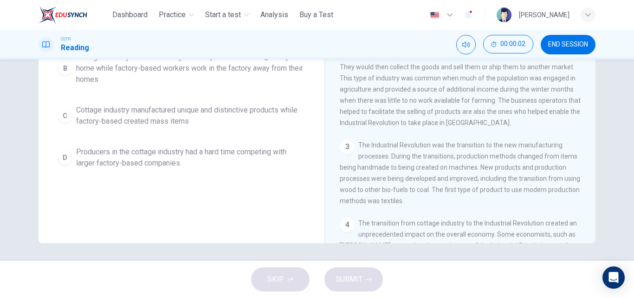
scroll to position [159, 0]
drag, startPoint x: 612, startPoint y: 171, endPoint x: 599, endPoint y: 20, distance: 151.9
click at [599, 20] on div "Dashboard Practice Start a test Analysis Buy a Test English ** ​ SITI NURANIS N…" at bounding box center [317, 149] width 634 height 298
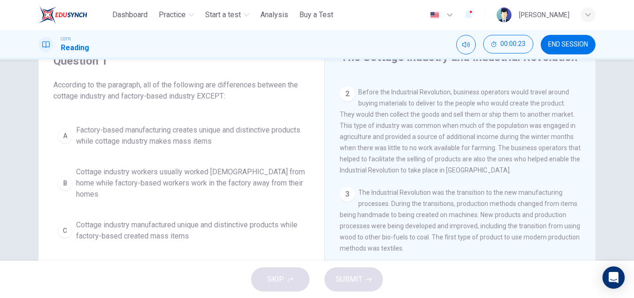
scroll to position [69, 0]
click at [112, 137] on span "Factory-based manufacturing creates unique and distinctive products while cotta…" at bounding box center [190, 135] width 229 height 22
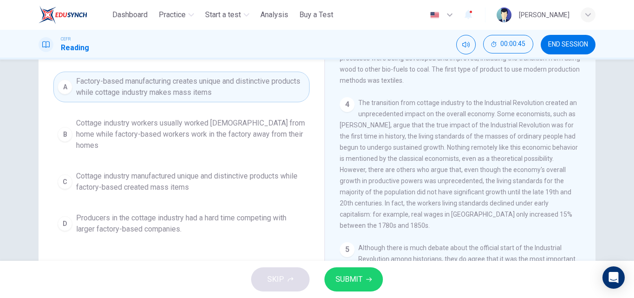
scroll to position [86, 0]
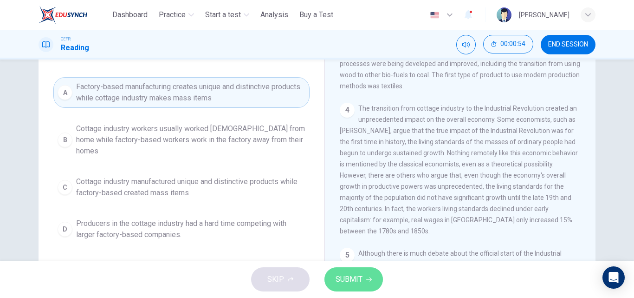
click at [358, 275] on span "SUBMIT" at bounding box center [349, 279] width 27 height 13
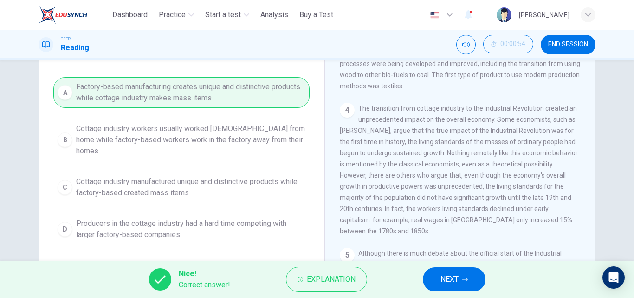
click at [454, 279] on span "NEXT" at bounding box center [450, 279] width 18 height 13
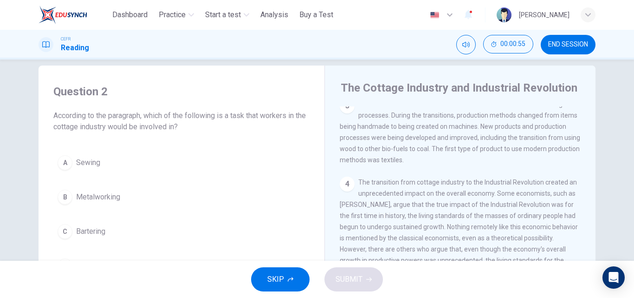
scroll to position [0, 0]
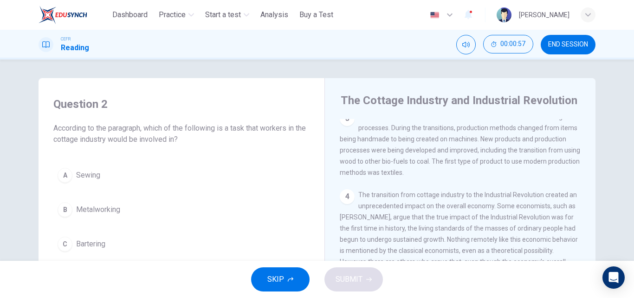
drag, startPoint x: 626, startPoint y: 117, endPoint x: 624, endPoint y: 123, distance: 6.6
click at [625, 122] on div "Question 2 According to the paragraph, which of the following is a task that wo…" at bounding box center [317, 159] width 634 height 201
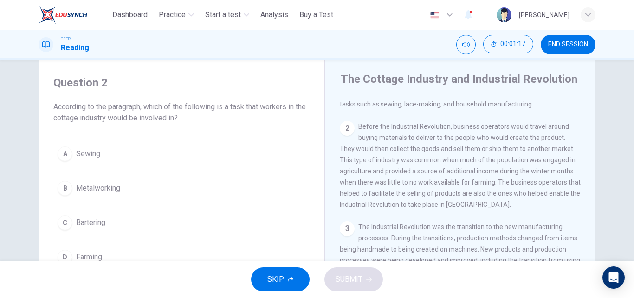
scroll to position [57, 0]
click at [65, 154] on div "A" at bounding box center [65, 153] width 15 height 15
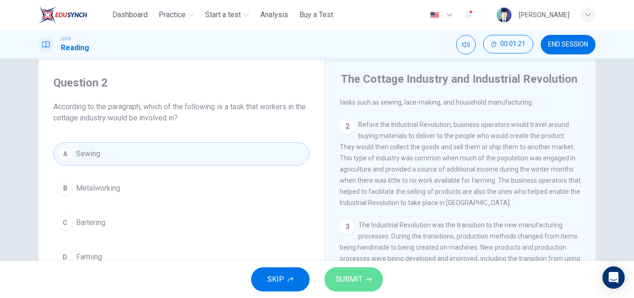
click at [351, 287] on button "SUBMIT" at bounding box center [354, 279] width 59 height 24
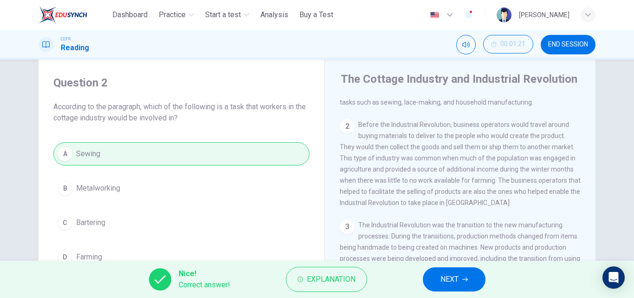
click at [468, 281] on button "NEXT" at bounding box center [454, 279] width 63 height 24
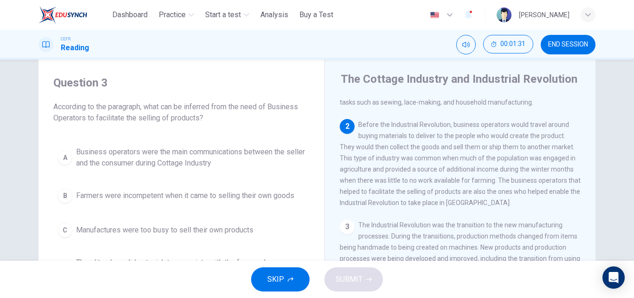
click at [279, 139] on div "Question 3 According to the paragraph, what can be inferred from the need of Bu…" at bounding box center [181, 179] width 271 height 227
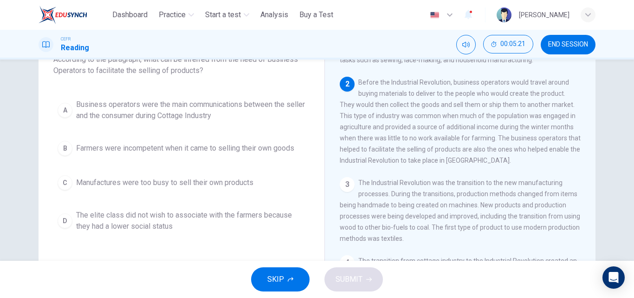
scroll to position [71, 0]
drag, startPoint x: 629, startPoint y: 177, endPoint x: 627, endPoint y: 172, distance: 5.3
click at [627, 172] on div "Question 3 According to the paragraph, what can be inferred from the need of Bu…" at bounding box center [317, 159] width 634 height 201
click at [627, 167] on div "Question 3 According to the paragraph, what can be inferred from the need of Bu…" at bounding box center [317, 159] width 634 height 201
click at [194, 92] on div "Question 3 According to the paragraph, what can be inferred from the need of Bu…" at bounding box center [181, 130] width 271 height 227
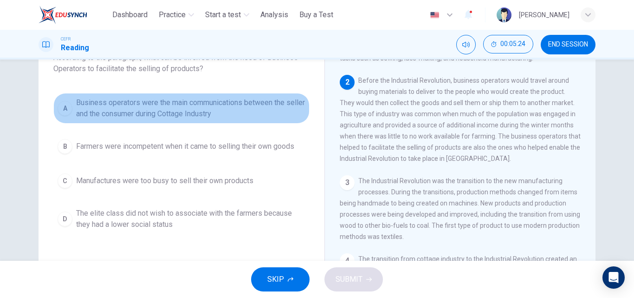
click at [202, 120] on button "A Business operators were the main communications between the seller and the co…" at bounding box center [181, 108] width 256 height 31
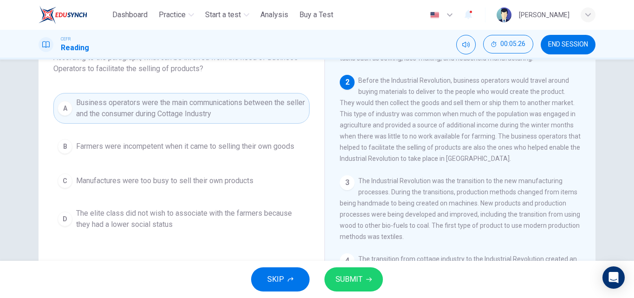
click at [359, 279] on span "SUBMIT" at bounding box center [349, 279] width 27 height 13
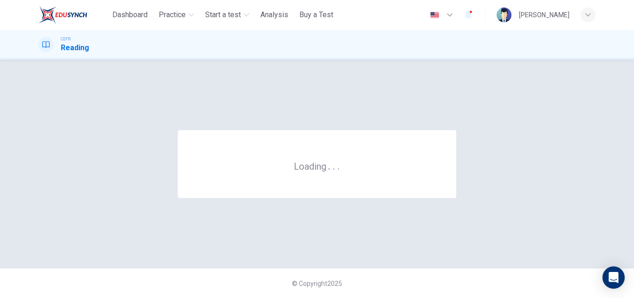
scroll to position [0, 0]
